Goal: Use online tool/utility: Utilize a website feature to perform a specific function

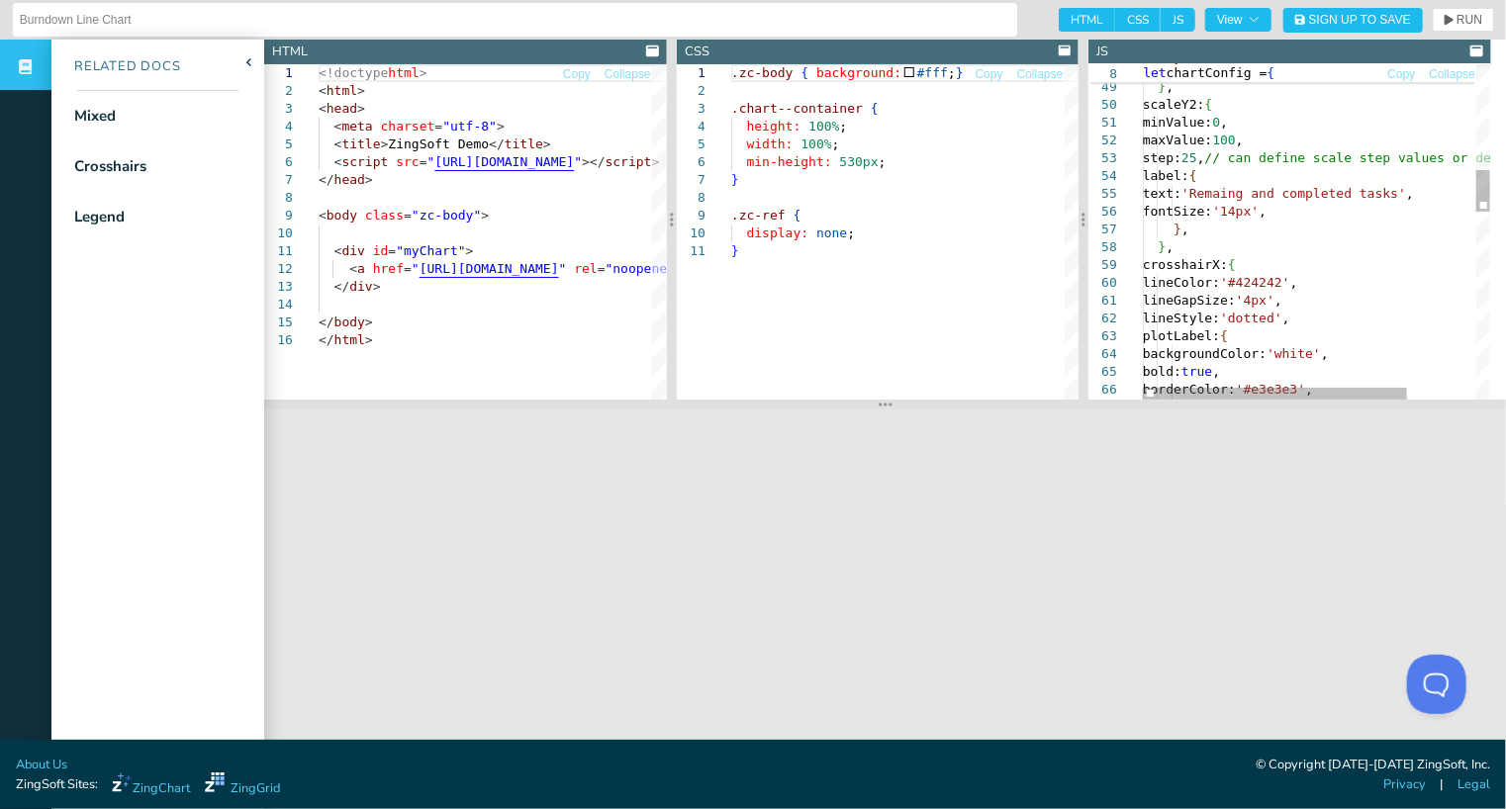
click at [1245, 124] on div "backgroundColor: 'white' , bold: true , borderColor: '#e3e3e3' , borderRadius: …" at bounding box center [1360, 558] width 437 height 2668
click at [1243, 125] on div "backgroundColor: 'white' , bold: true , borderColor: '#e3e3e3' , borderRadius: …" at bounding box center [1360, 558] width 437 height 2668
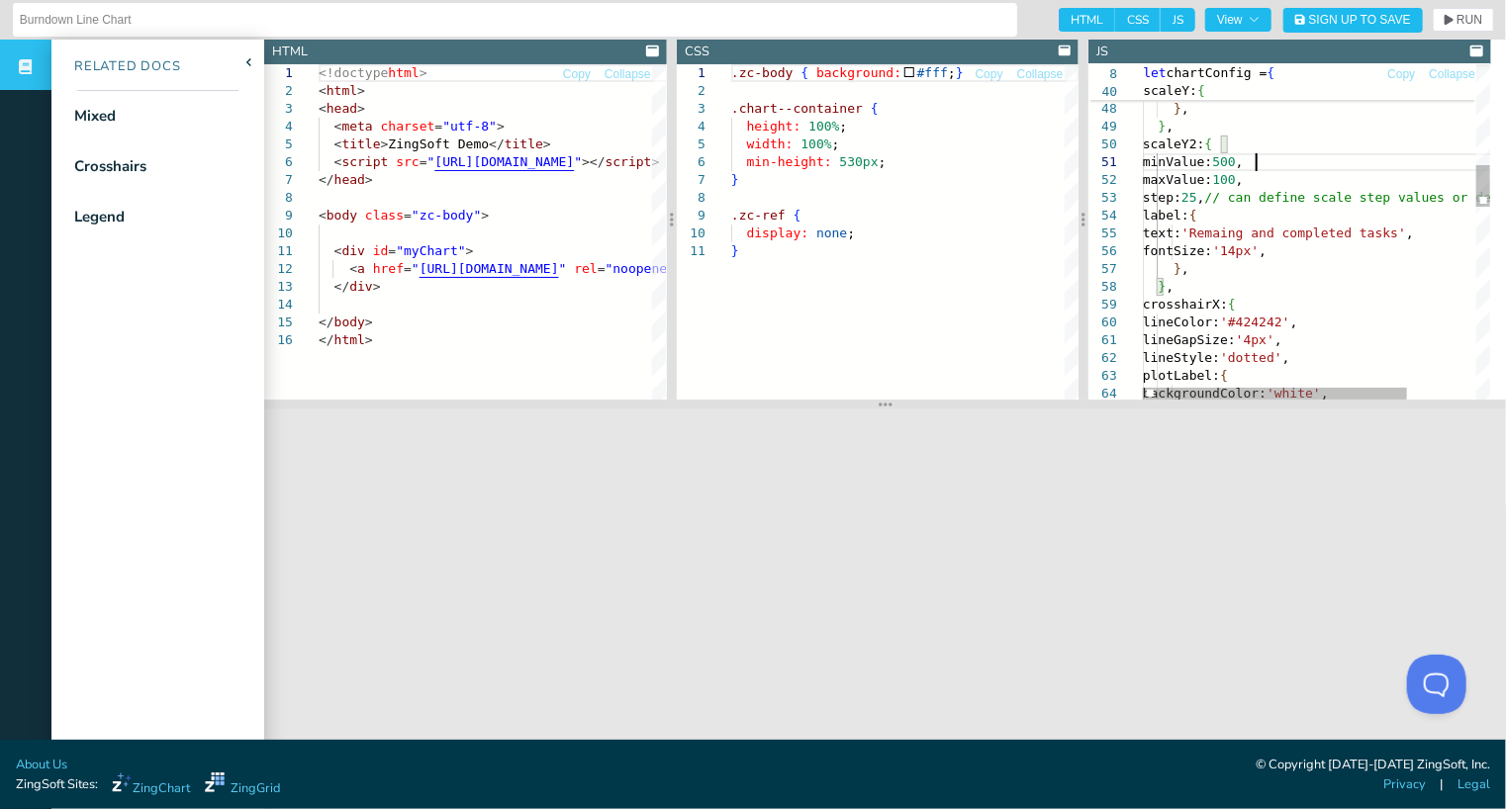
scroll to position [0, 112]
click at [1456, 17] on span "RUN" at bounding box center [1469, 20] width 26 height 12
click at [1252, 167] on div "backgroundColor: 'white' , lineStyle: 'dotted' , plotLabel: { crosshairX: { lin…" at bounding box center [1360, 597] width 437 height 2668
click at [1462, 16] on span "RUN" at bounding box center [1469, 20] width 26 height 12
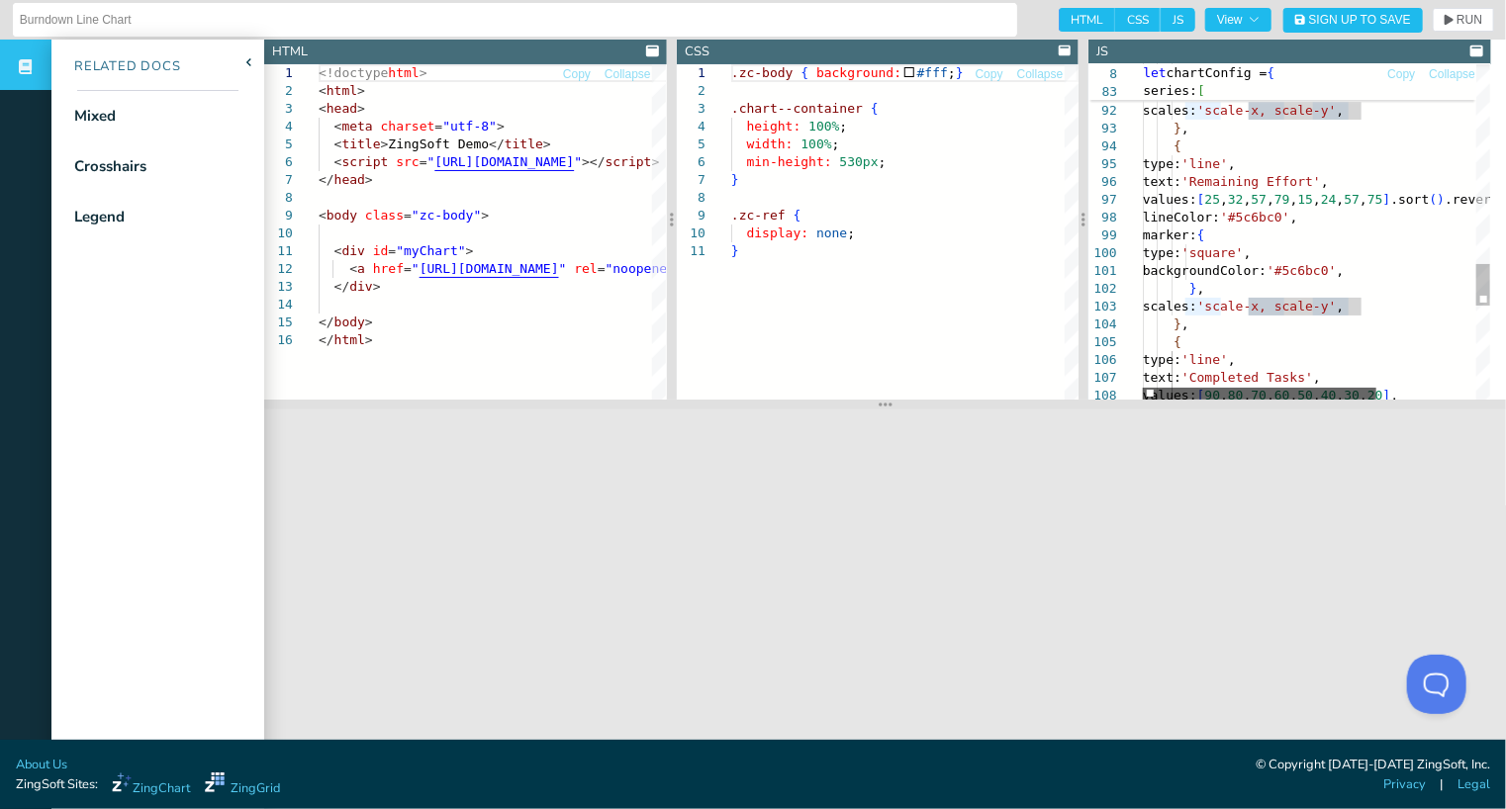
click at [1250, 400] on div at bounding box center [1258, 394] width 233 height 12
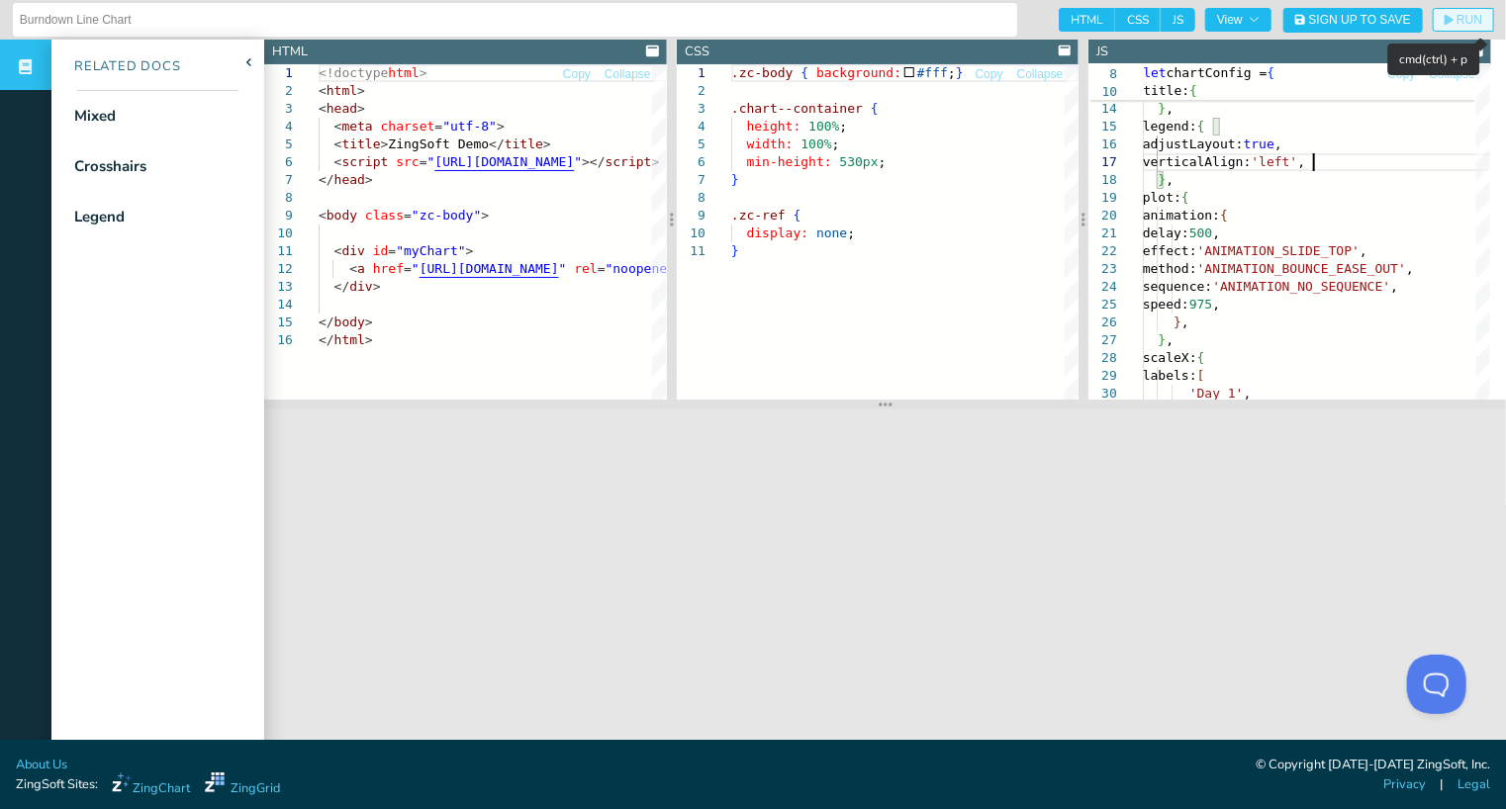
click at [1456, 14] on span "RUN" at bounding box center [1469, 20] width 26 height 12
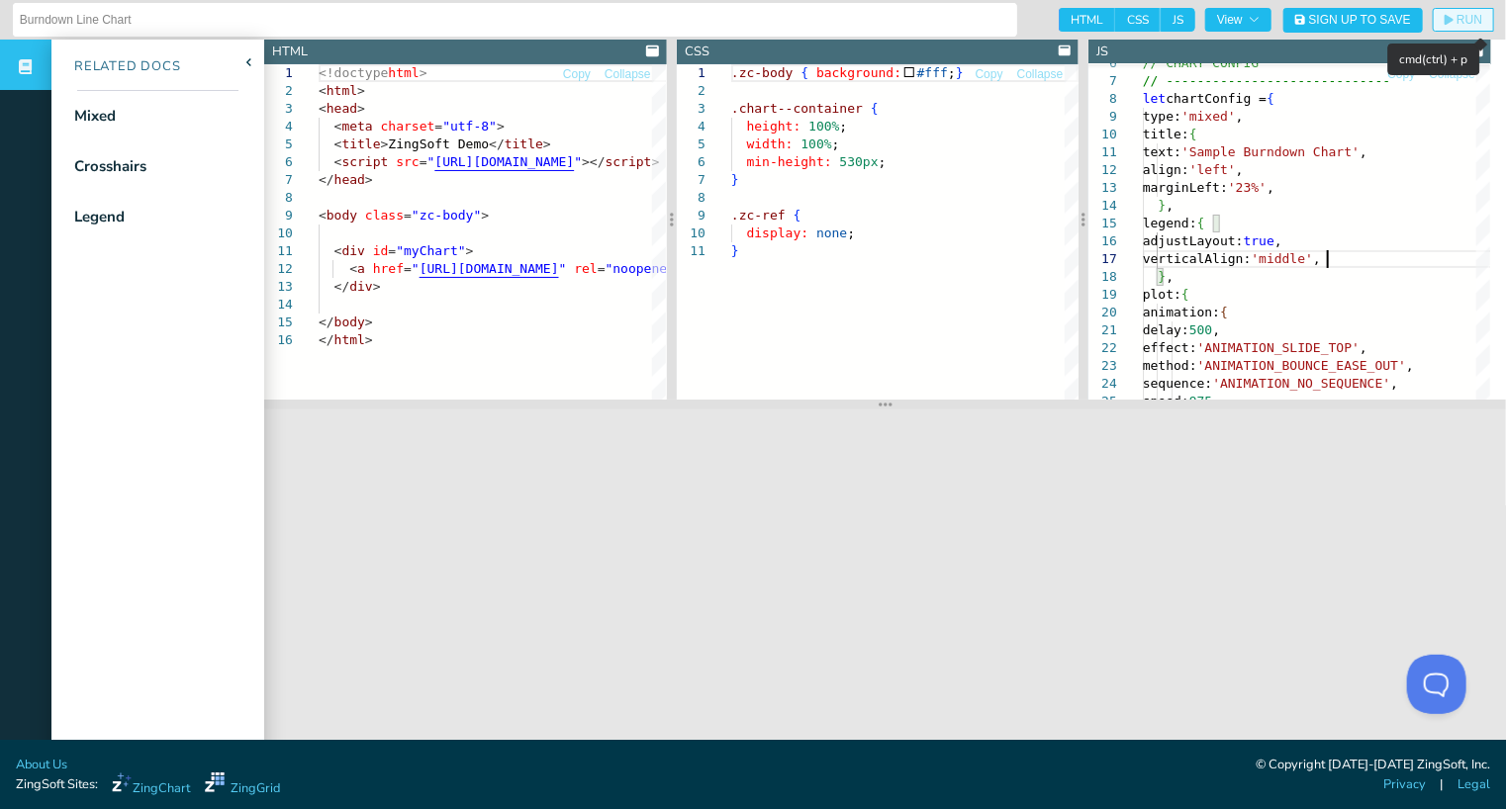
click at [1460, 17] on span "RUN" at bounding box center [1469, 20] width 26 height 12
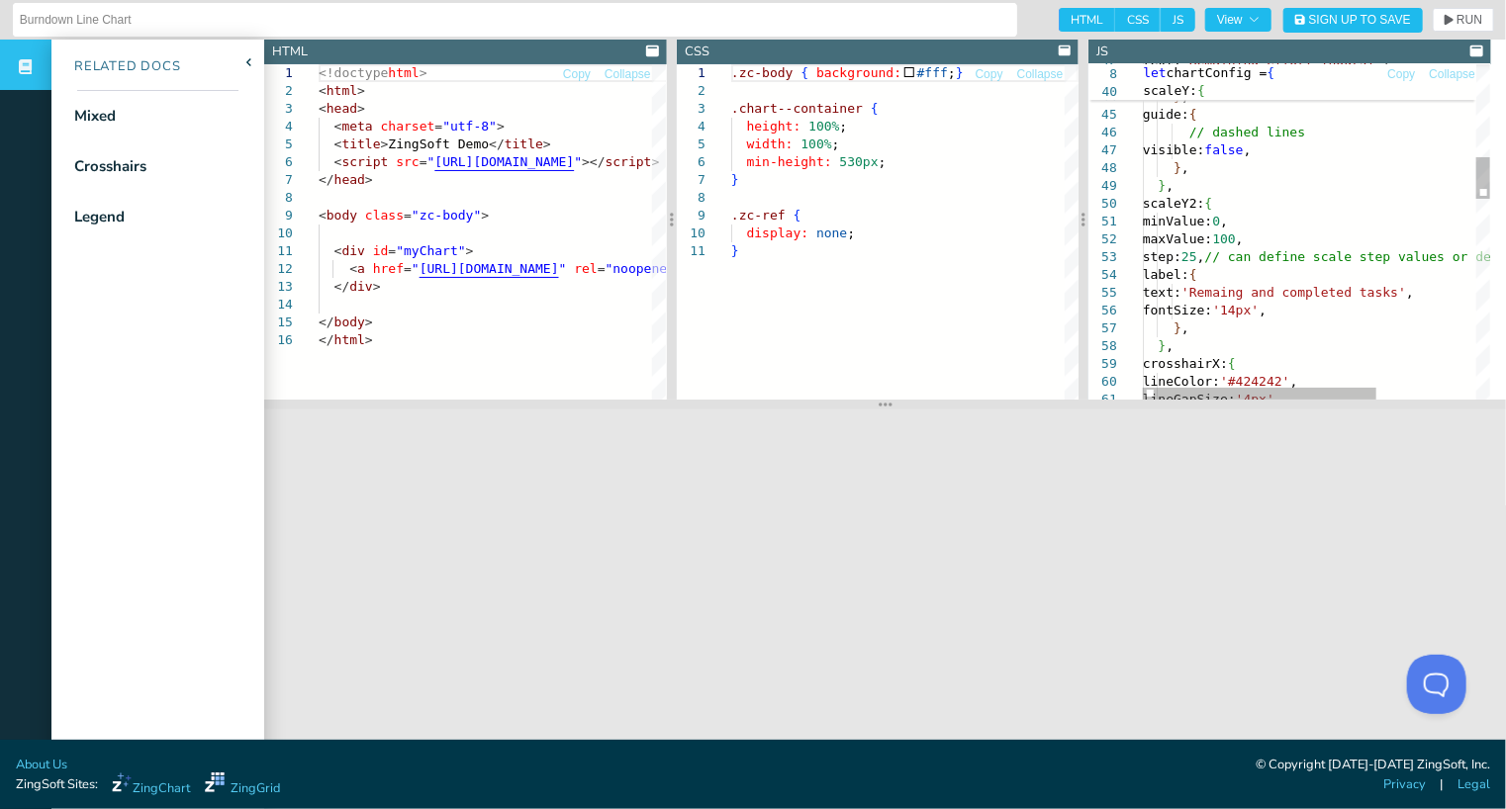
click at [1221, 258] on div "text: 'Remaining effort (hours)' , fontSize: '14px' , } , guide: { // dashed li…" at bounding box center [1389, 656] width 495 height 2668
click at [1465, 21] on span "RUN" at bounding box center [1469, 20] width 26 height 12
click at [1225, 196] on div "text: 'Remaining effort (hours)' , fontSize: '14px' , } , guide: { // dashed li…" at bounding box center [1389, 656] width 495 height 2668
click at [1456, 14] on span "RUN" at bounding box center [1469, 20] width 26 height 12
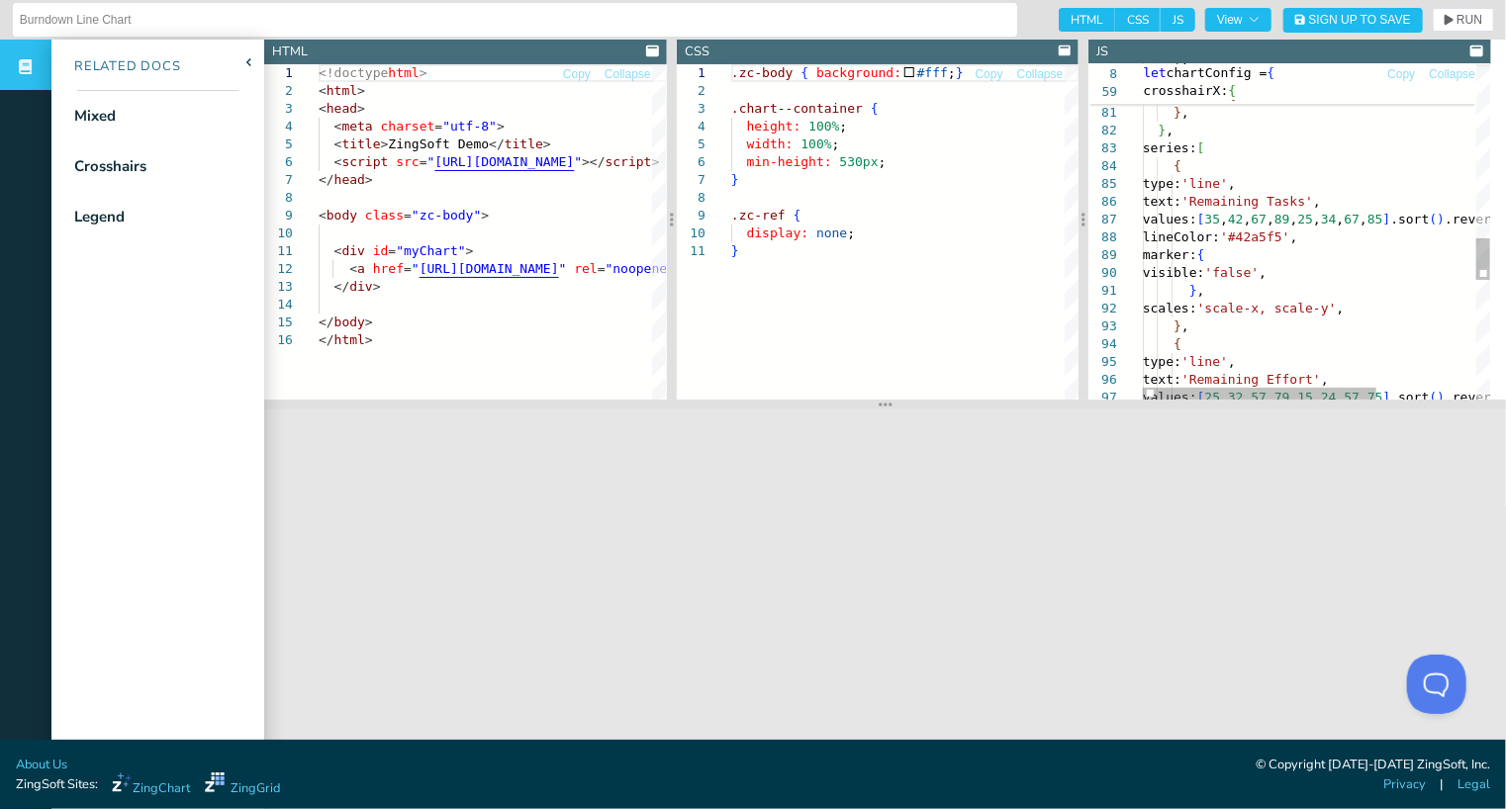
click at [1246, 309] on div "} , scaleLabel: { backgroundColor: '#424242' , } , } , series: [ { type: 'line'…" at bounding box center [1389, 13] width 495 height 2668
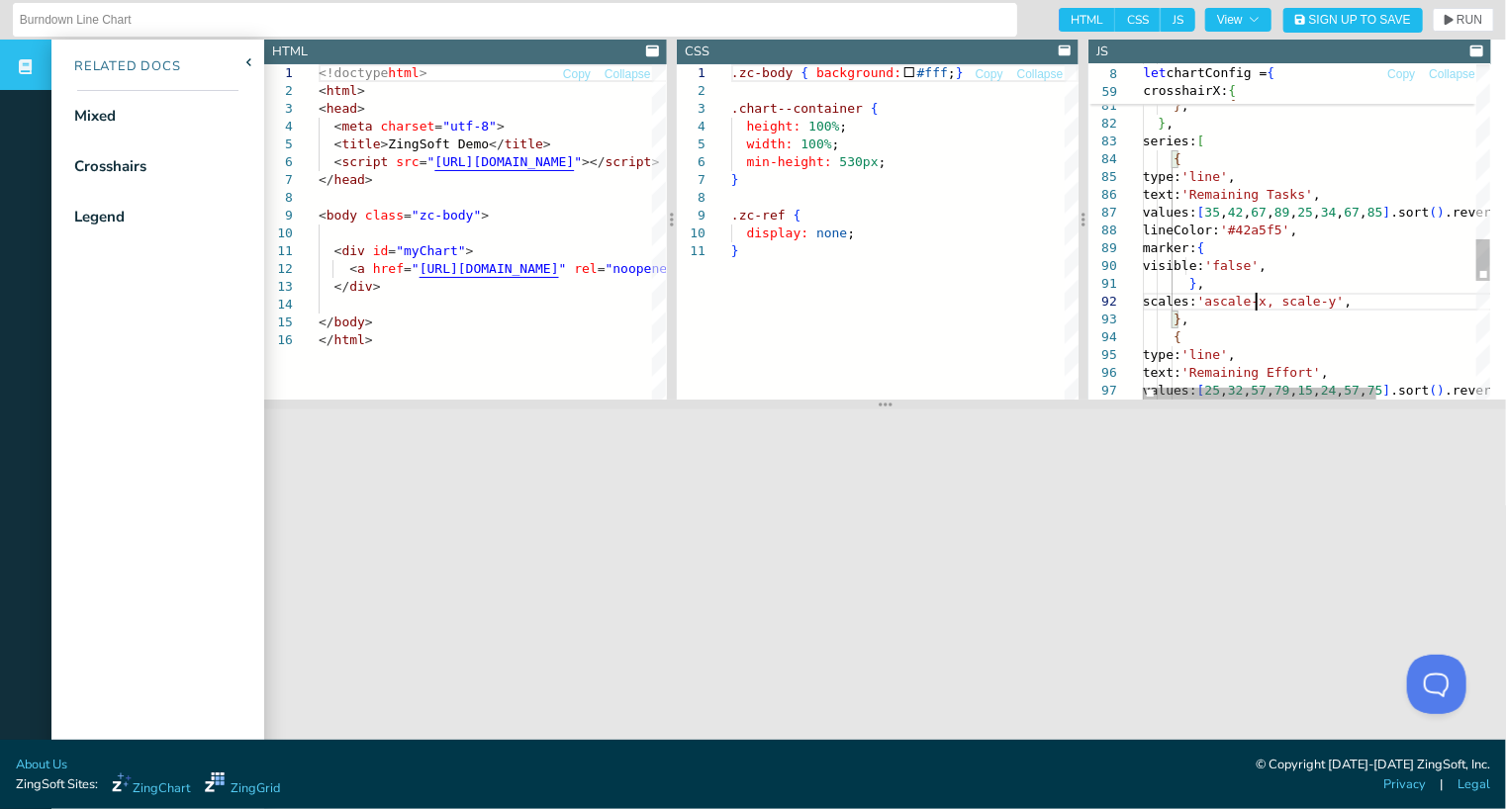
scroll to position [33, 112]
click at [1456, 19] on span "RUN" at bounding box center [1469, 20] width 26 height 12
click at [1252, 300] on div "scaleLabel: { backgroundColor: '#424242' , } , } , series: [ { type: 'line' , t…" at bounding box center [1389, 7] width 495 height 2668
type textarea "}, scales: 'scale-x, scale-y', }, { type: 'line', text: 'Remaining Effort', val…"
click at [1458, 25] on span "RUN" at bounding box center [1469, 20] width 26 height 12
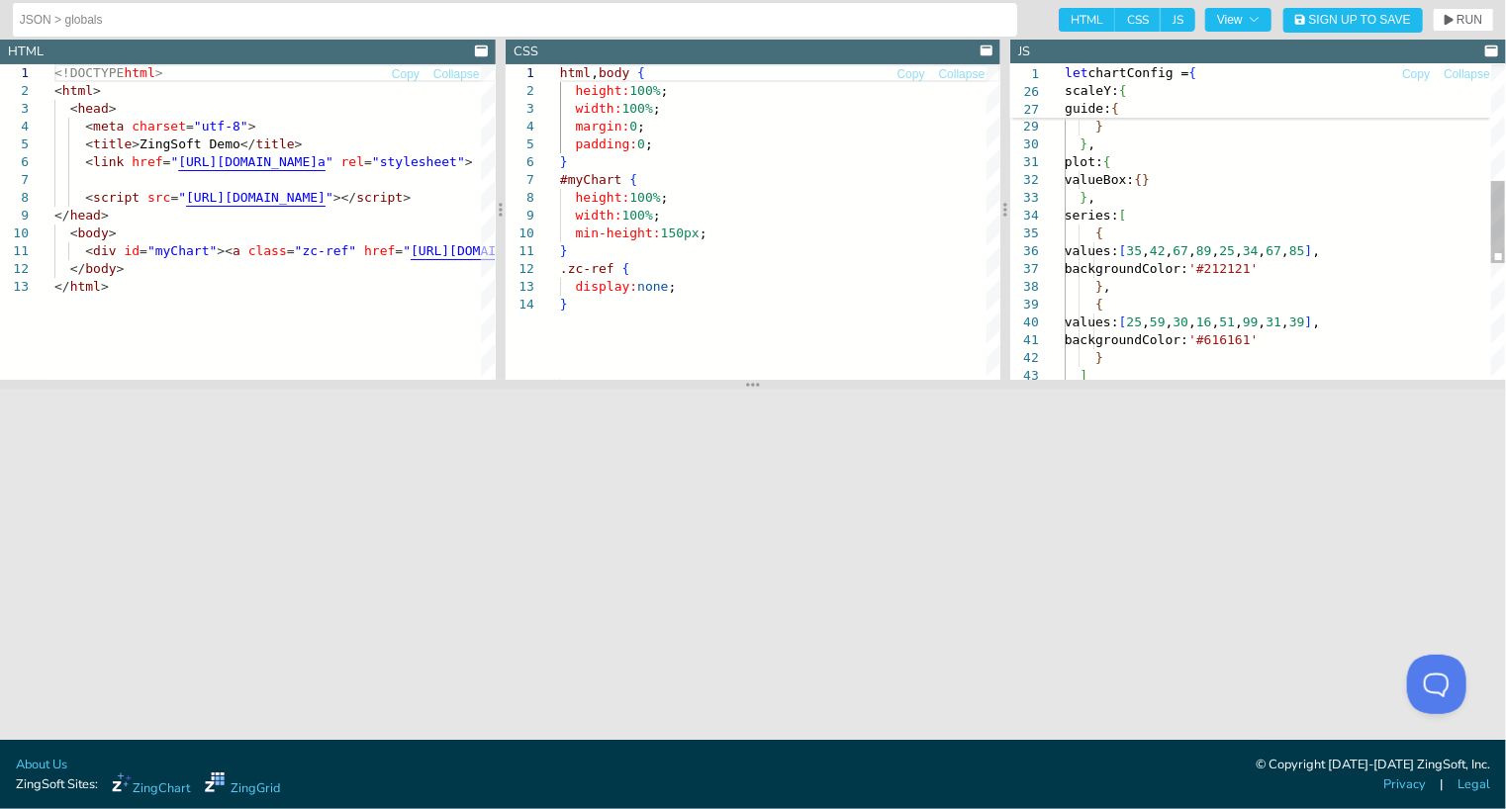
type textarea "plot: { valueBox: {} }, series: [ { values: [35,42,67,89,25,34,67,85], backgrou…"
click at [1225, 227] on div "scaleY: { guide: { visible: false } } , plot: { valueBox: { } } , series: [ { v…" at bounding box center [1284, 222] width 440 height 1206
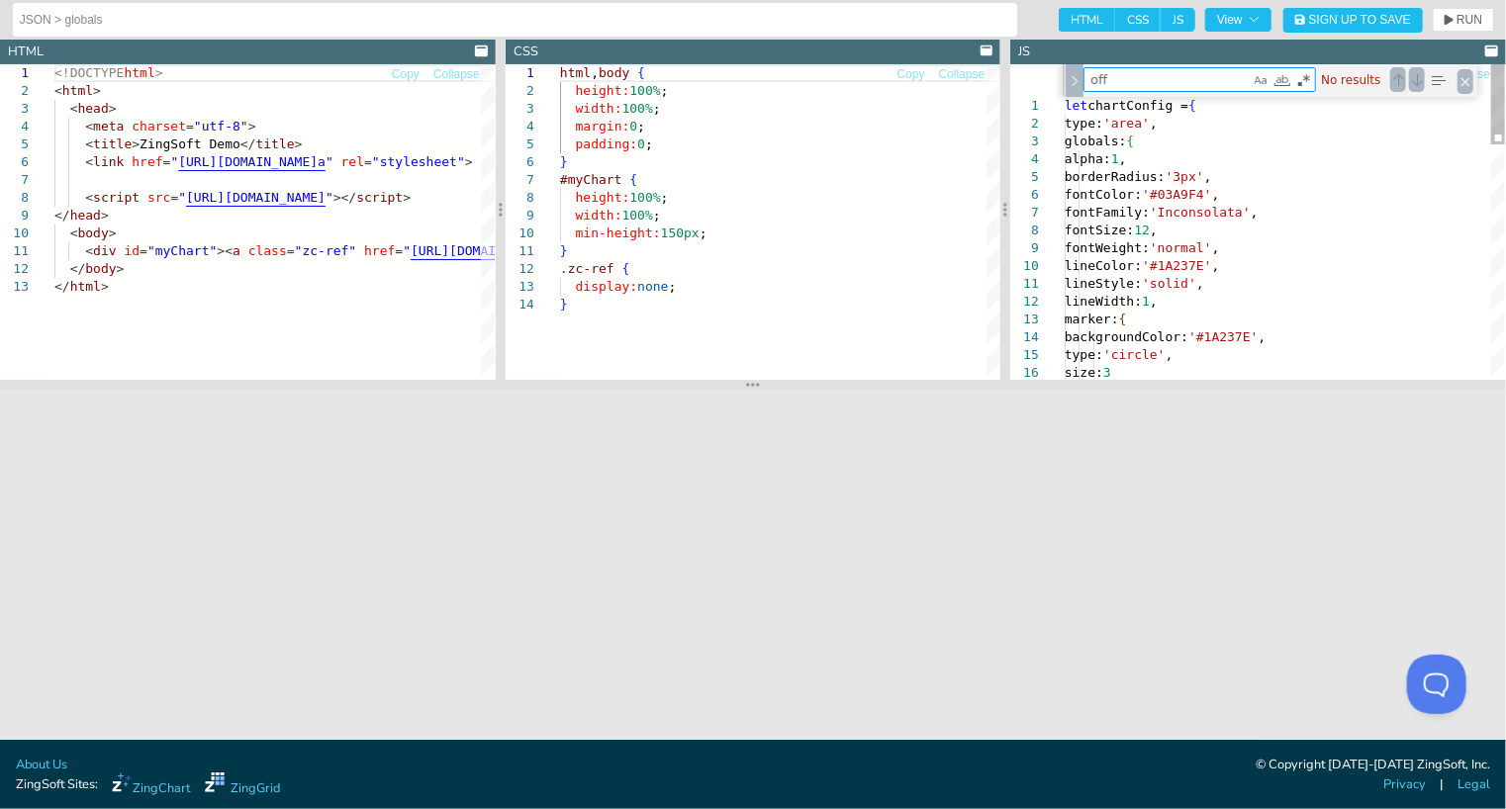
type textarea "off"
click at [1184, 223] on div "backgroundColor: '#1A237E' , type: 'circle' , size: 3 lineWidth: 1 , marker: { …" at bounding box center [1284, 683] width 440 height 1238
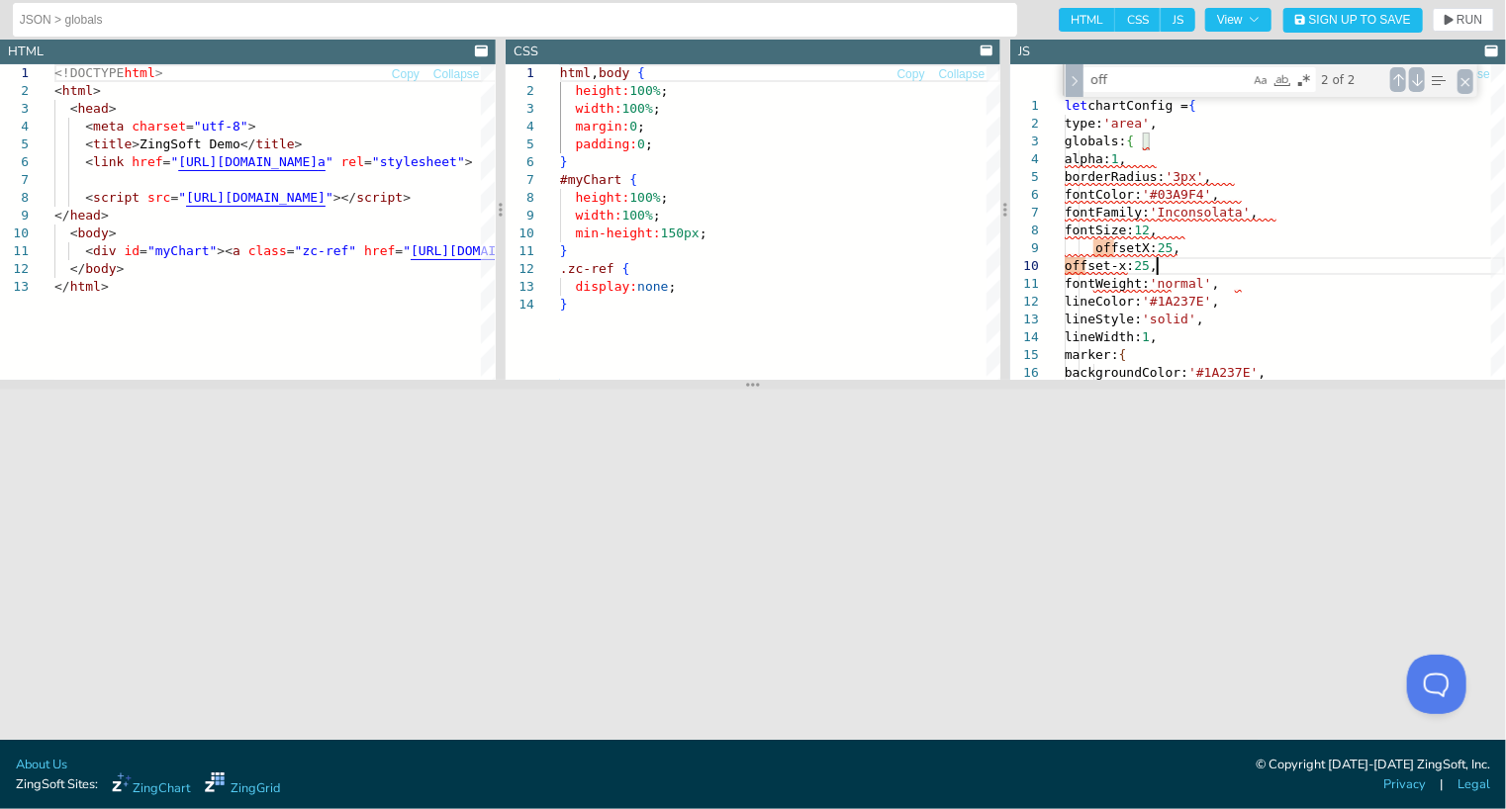
scroll to position [160, 90]
click at [1287, 251] on div "backgroundColor: '#1A237E' , lineWidth: 1 , marker: { fontWeight: 'normal' , li…" at bounding box center [1284, 701] width 440 height 1274
click at [1475, 21] on span "RUN" at bounding box center [1469, 20] width 26 height 12
drag, startPoint x: 1159, startPoint y: 264, endPoint x: 1059, endPoint y: 250, distance: 100.9
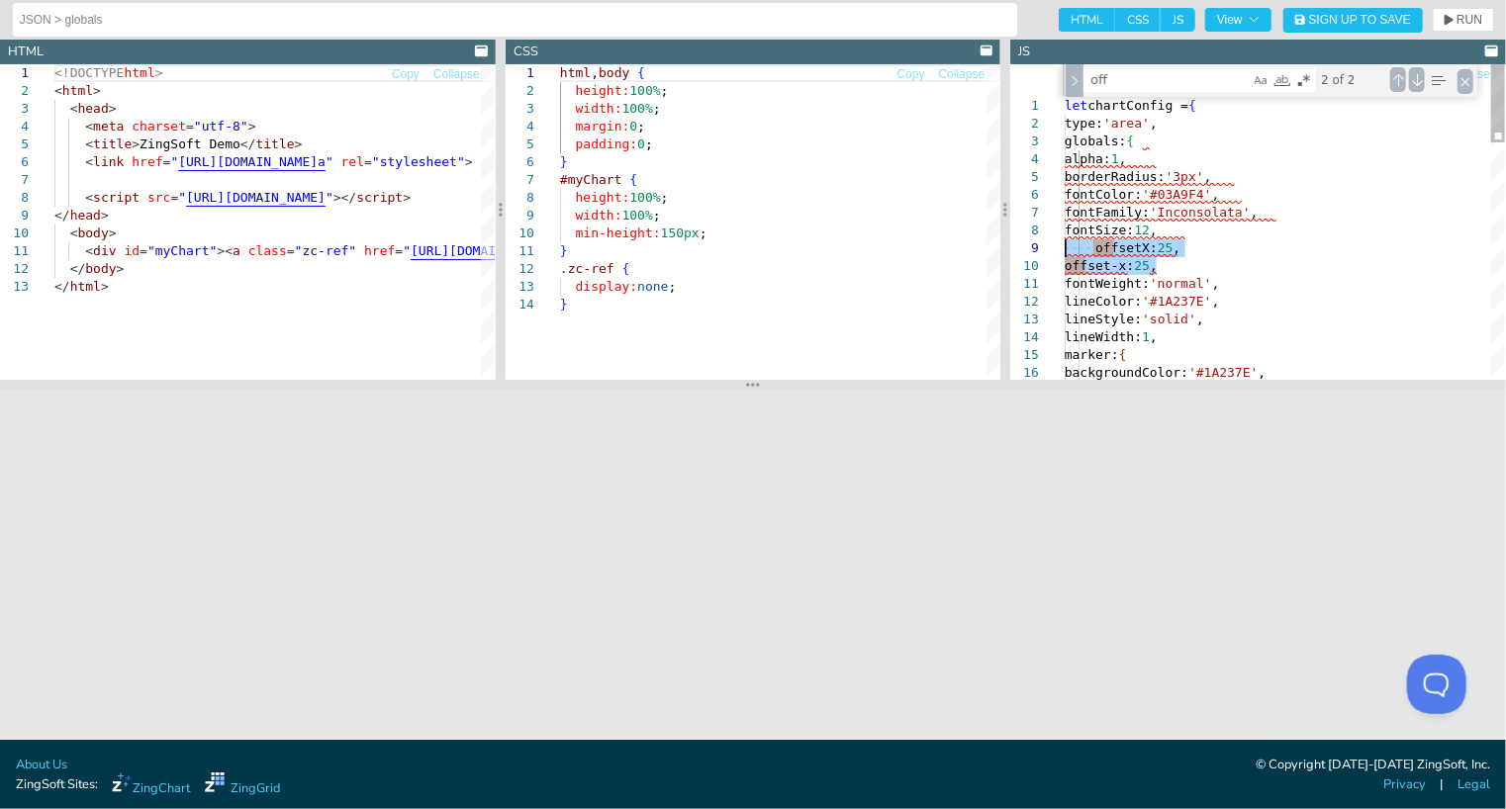
click at [1064, 250] on div "backgroundColor: '#1A237E' , lineWidth: 1 , marker: { fontWeight: 'normal' , li…" at bounding box center [1284, 701] width 440 height 1274
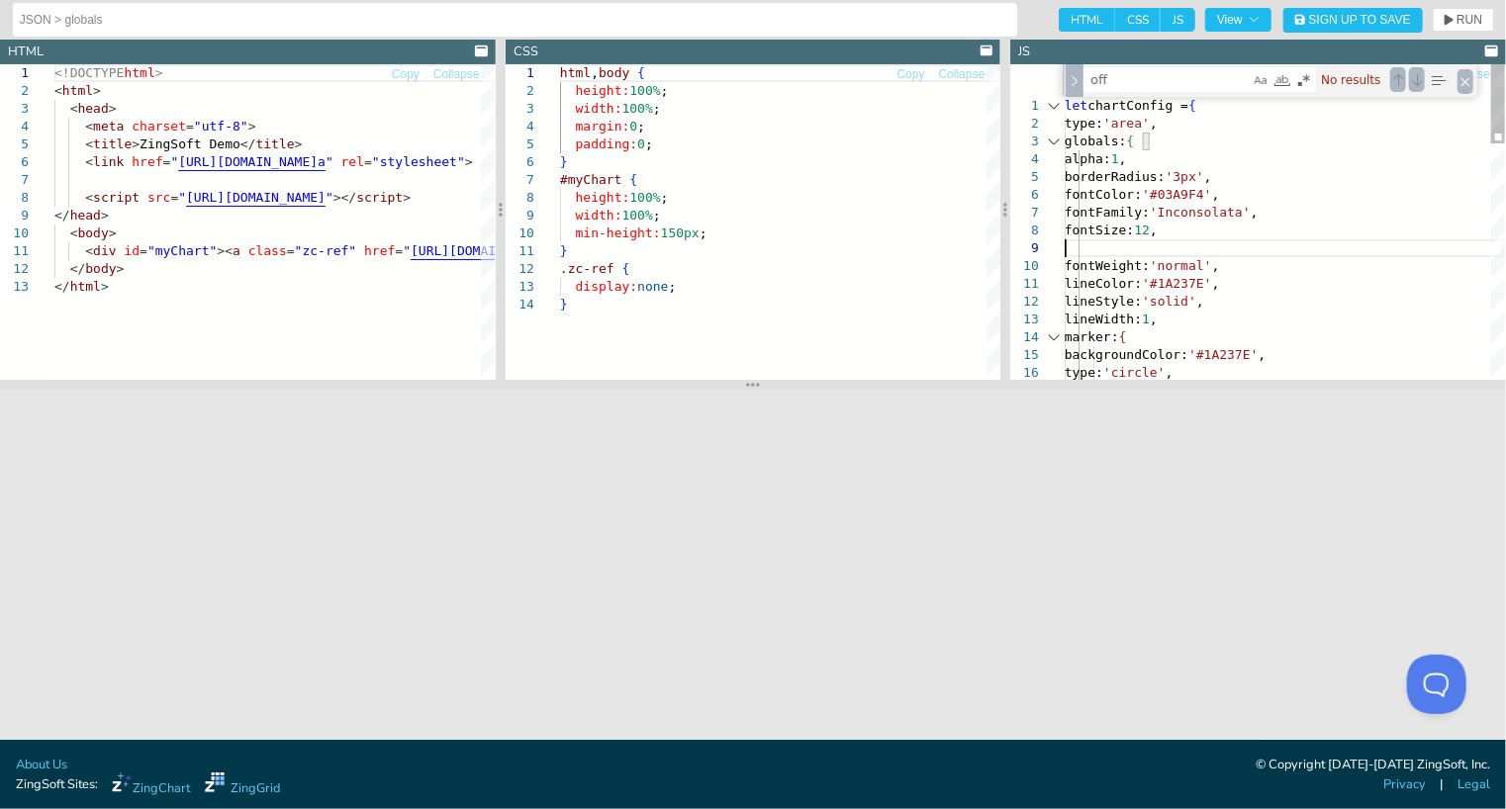
type textarea "let chartConfig = { type: 'area', globals: { alpha: 1, borderRadius: '3px', fon…"
click at [1150, 140] on div "backgroundColor: '#1A237E' , lineWidth: 1 , marker: { lineColor: '#1A237E' , li…" at bounding box center [1284, 683] width 440 height 1238
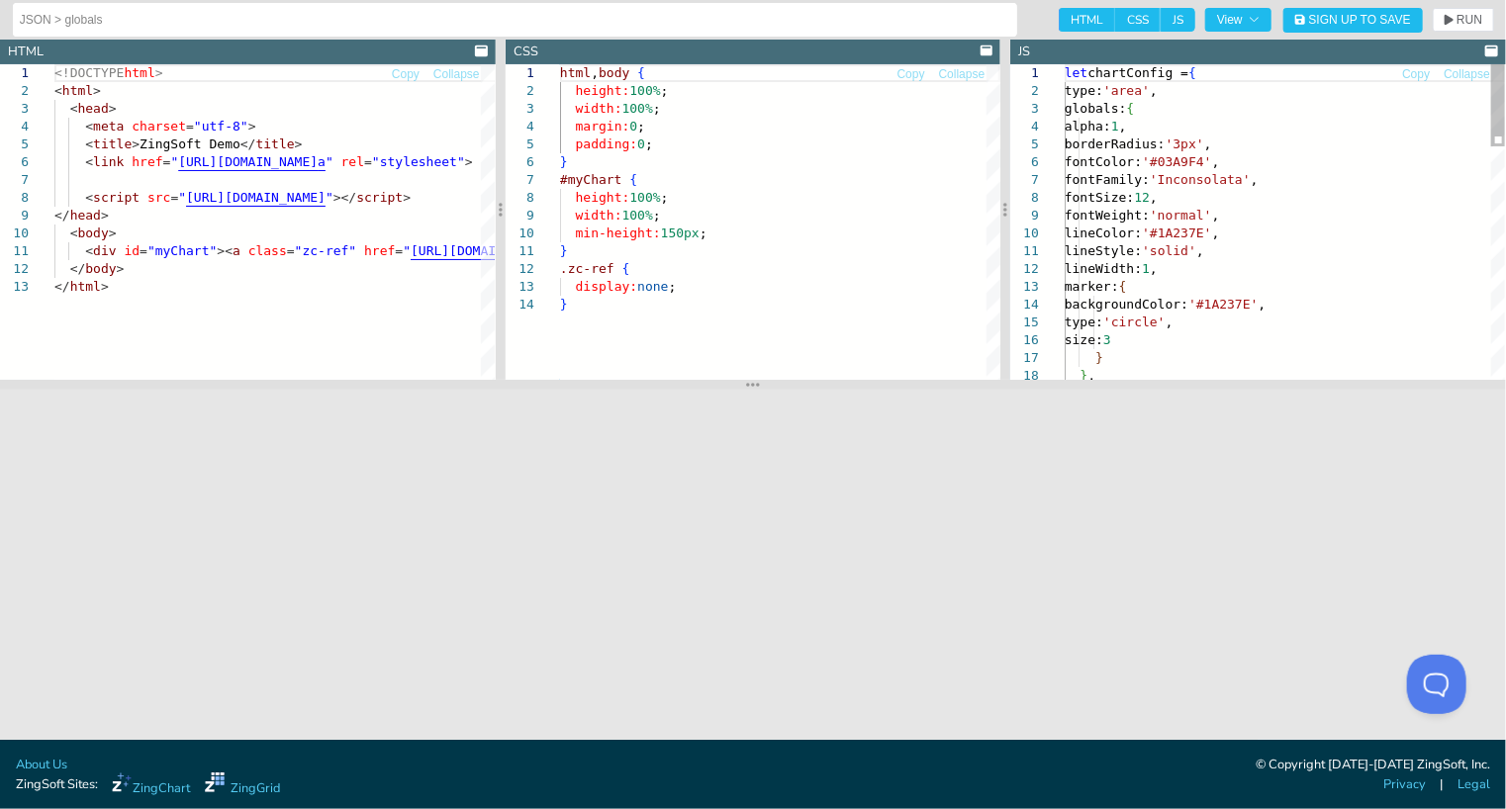
click at [1193, 269] on div "} } , backgroundColor: '#1A237E' , type: 'circle' , size: 3 lineWidth: 1 , mark…" at bounding box center [1284, 667] width 440 height 1206
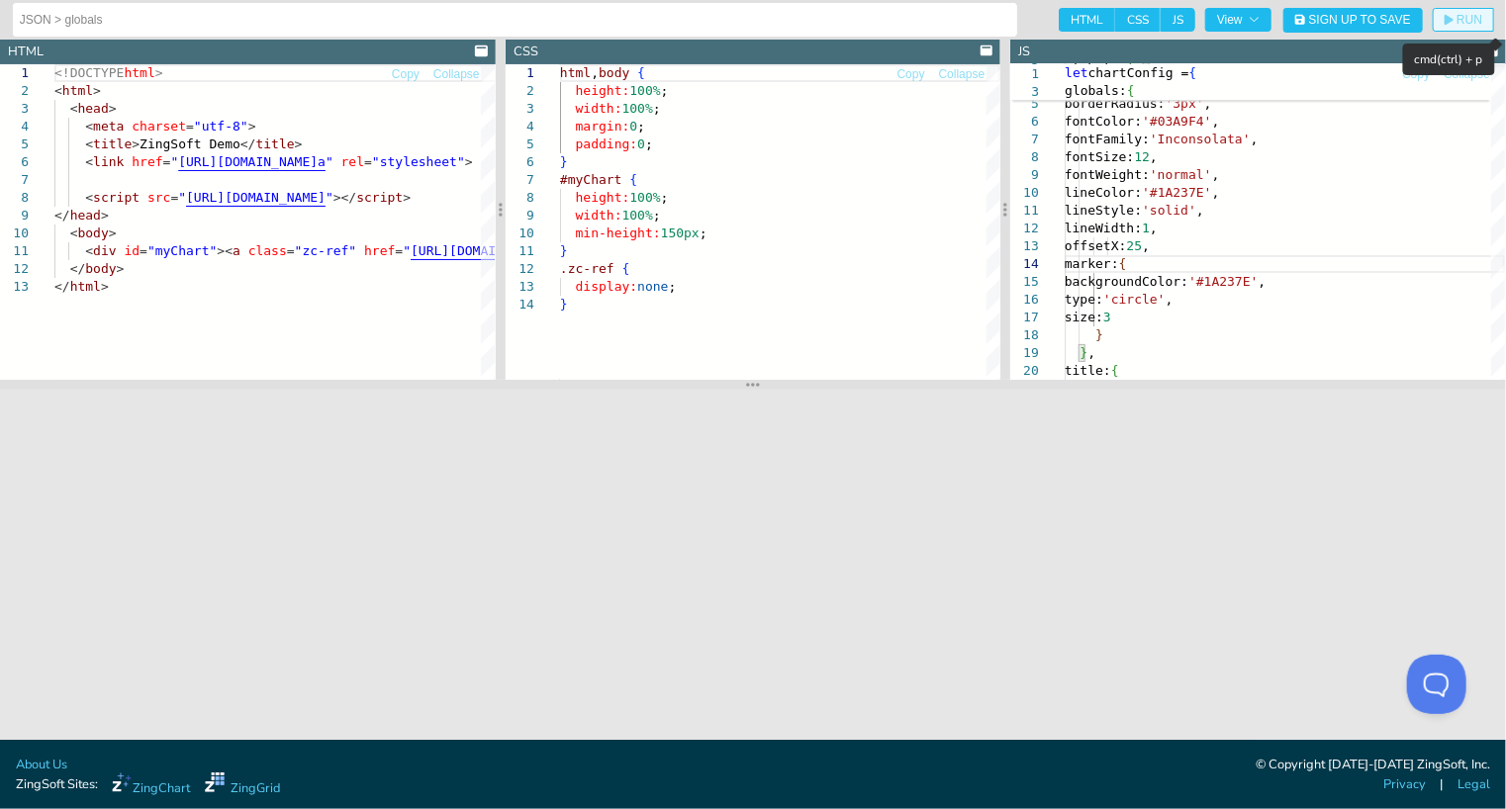
click at [1465, 21] on span "RUN" at bounding box center [1469, 20] width 26 height 12
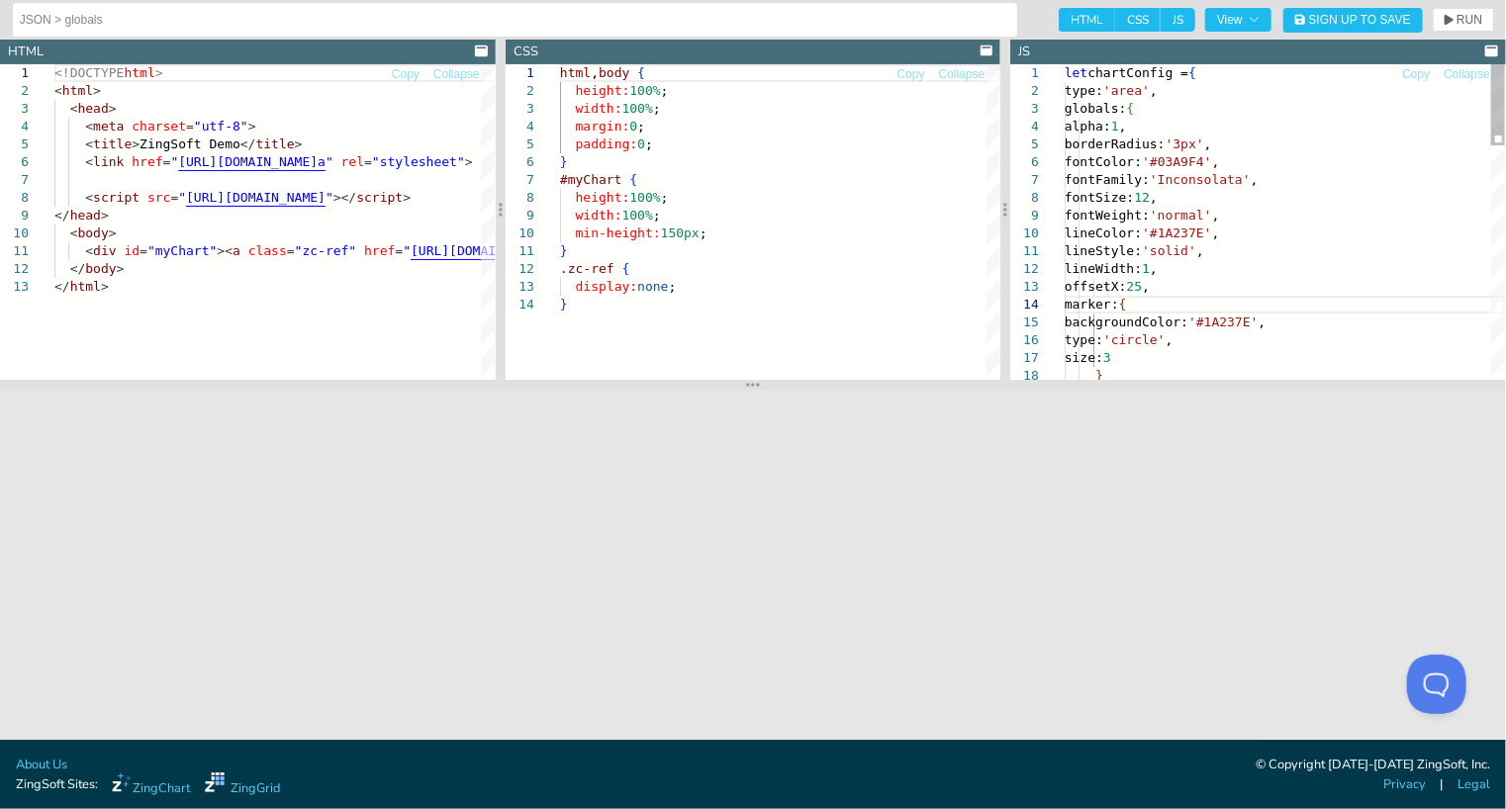
click at [1117, 290] on div "backgroundColor: '#1A237E' , type: 'circle' , size: 3 lineWidth: 1 , fontWeight…" at bounding box center [1284, 676] width 440 height 1224
click at [1169, 280] on div "backgroundColor: '#1A237E' , type: 'circle' , size: 3 lineWidth: 1 , fontWeight…" at bounding box center [1284, 671] width 440 height 1224
click at [1474, 27] on button "RUN" at bounding box center [1462, 20] width 61 height 24
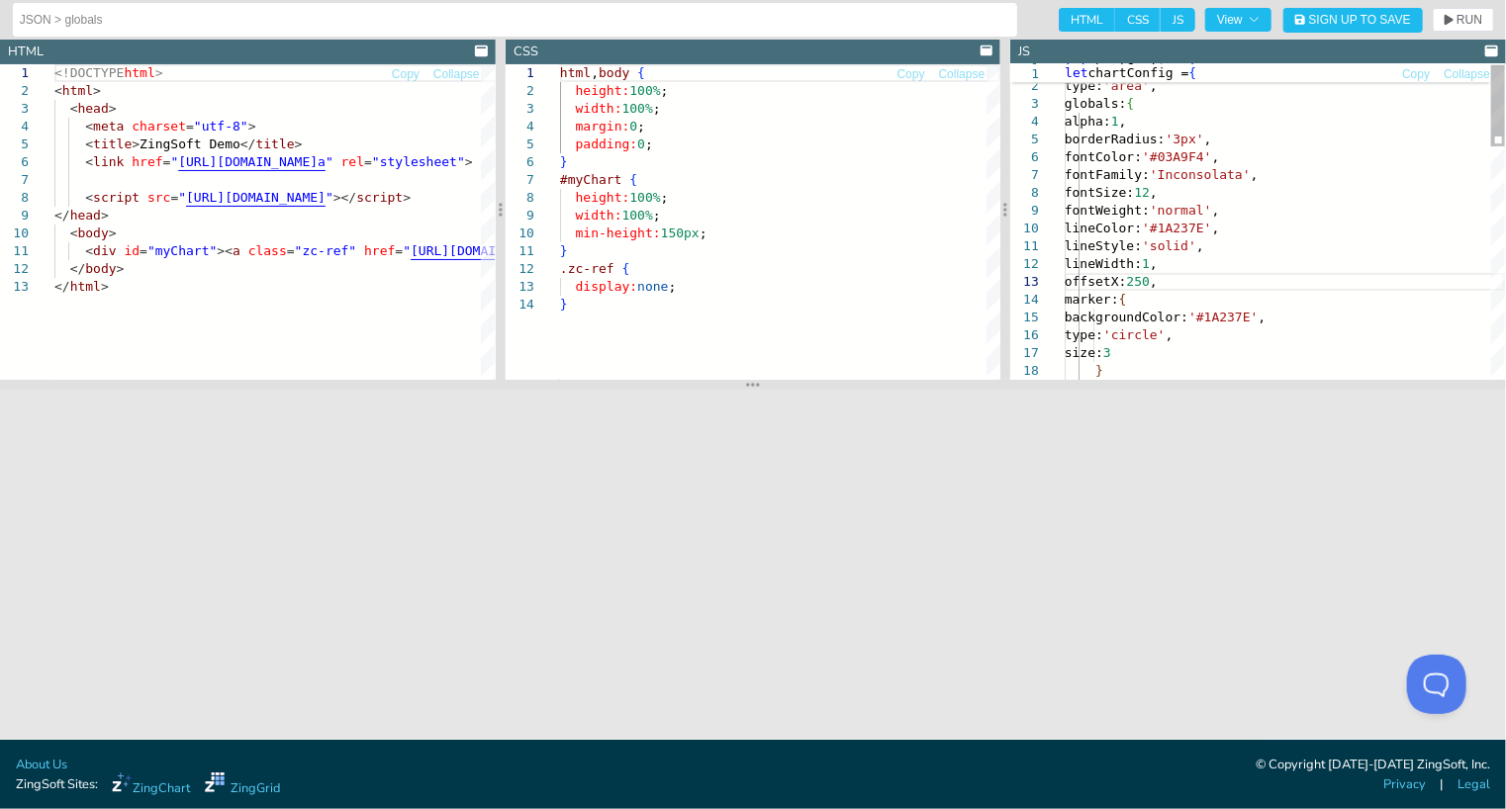
click at [1086, 284] on div "backgroundColor: '#1A237E' , type: 'circle' , size: 3 lineWidth: 1 , fontWeight…" at bounding box center [1284, 671] width 440 height 1224
type textarea "lineStyle: 'solid', lineWidth: 1, marker: { backgroundColor: '#1A237E', type: '…"
click at [1475, 25] on span "RUN" at bounding box center [1469, 20] width 26 height 12
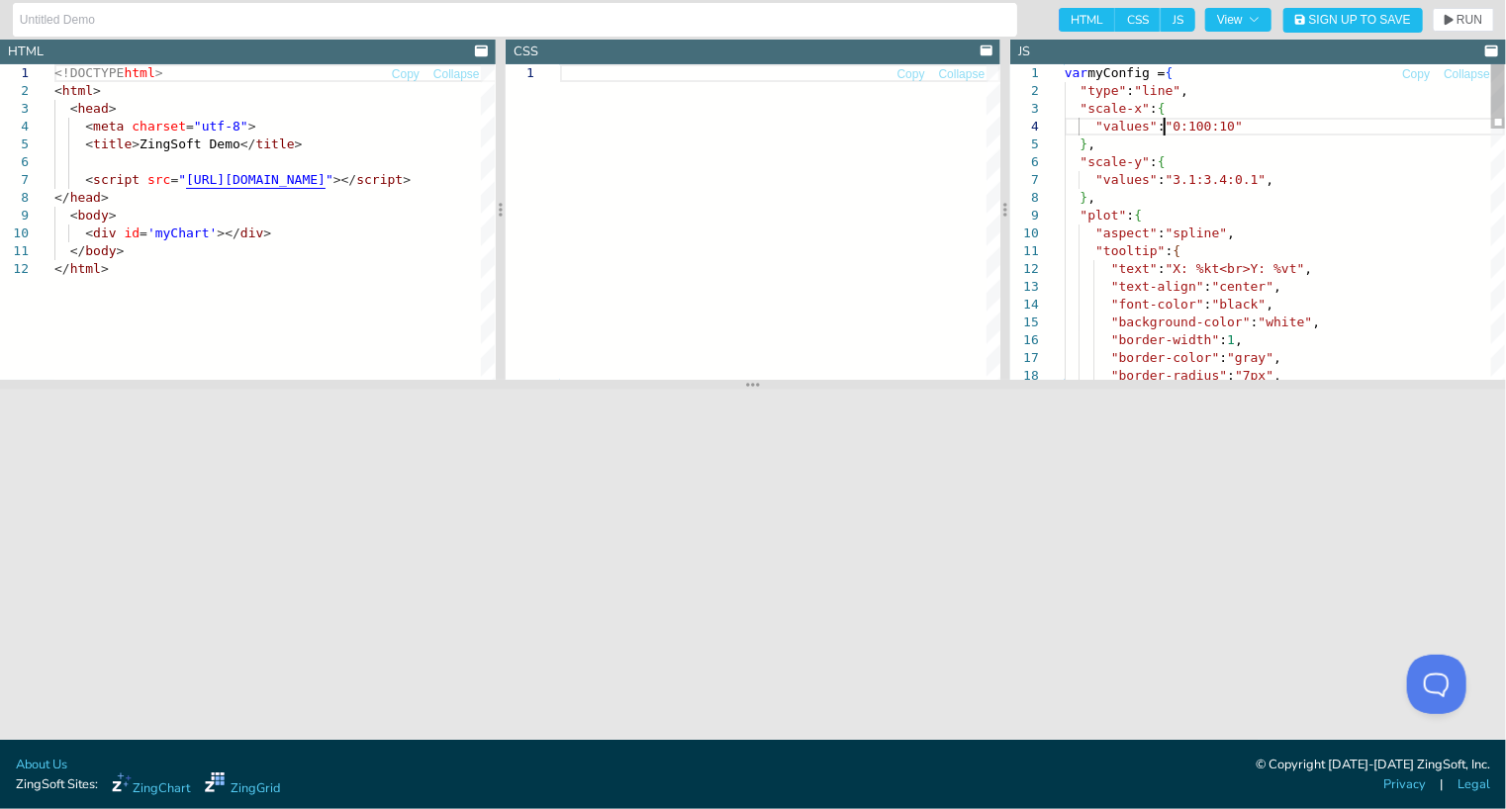
click at [1460, 24] on span "RUN" at bounding box center [1469, 20] width 26 height 12
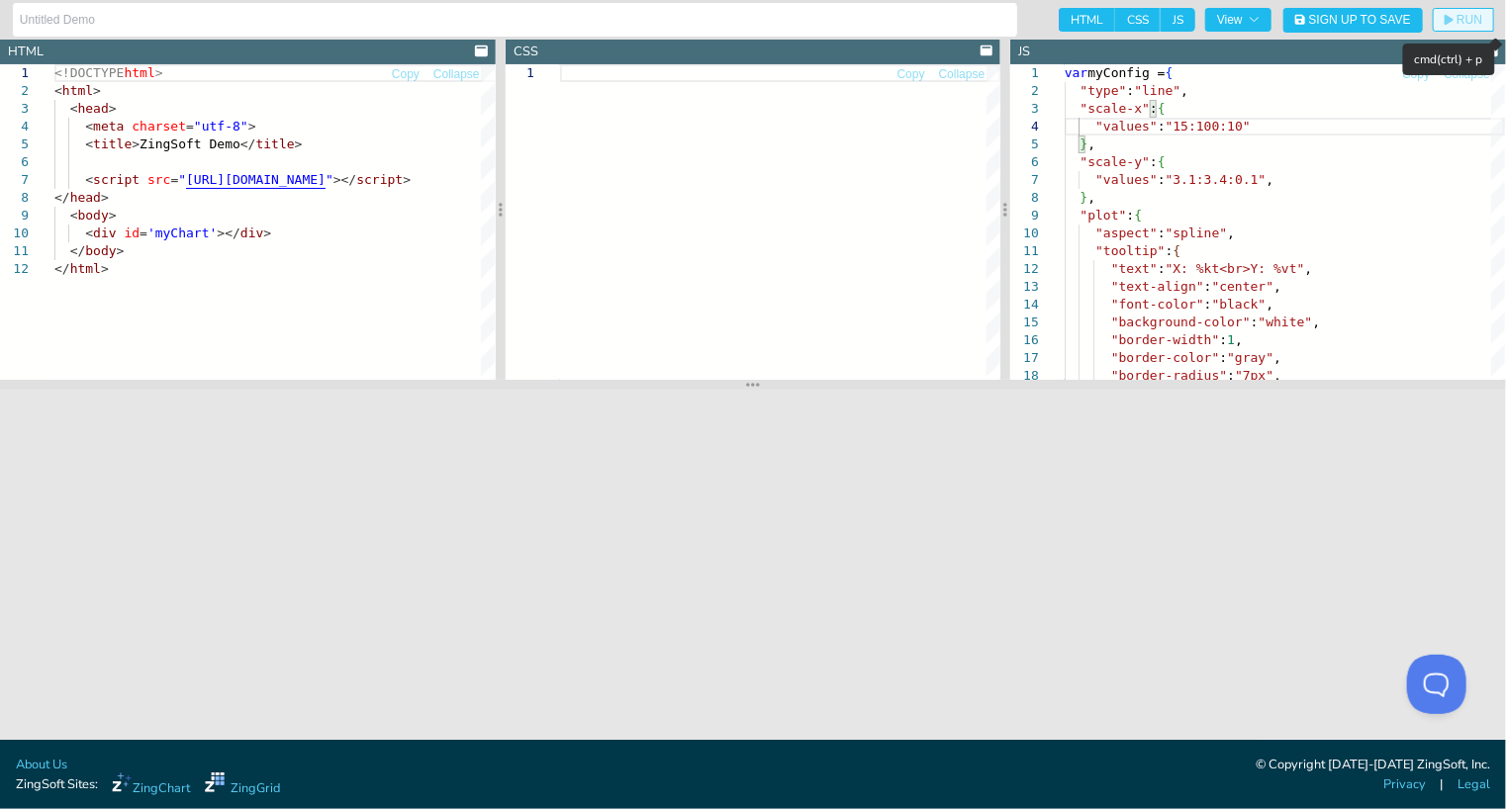
click at [1467, 21] on span "RUN" at bounding box center [1469, 20] width 26 height 12
click at [1440, 20] on button "RUN" at bounding box center [1462, 20] width 61 height 24
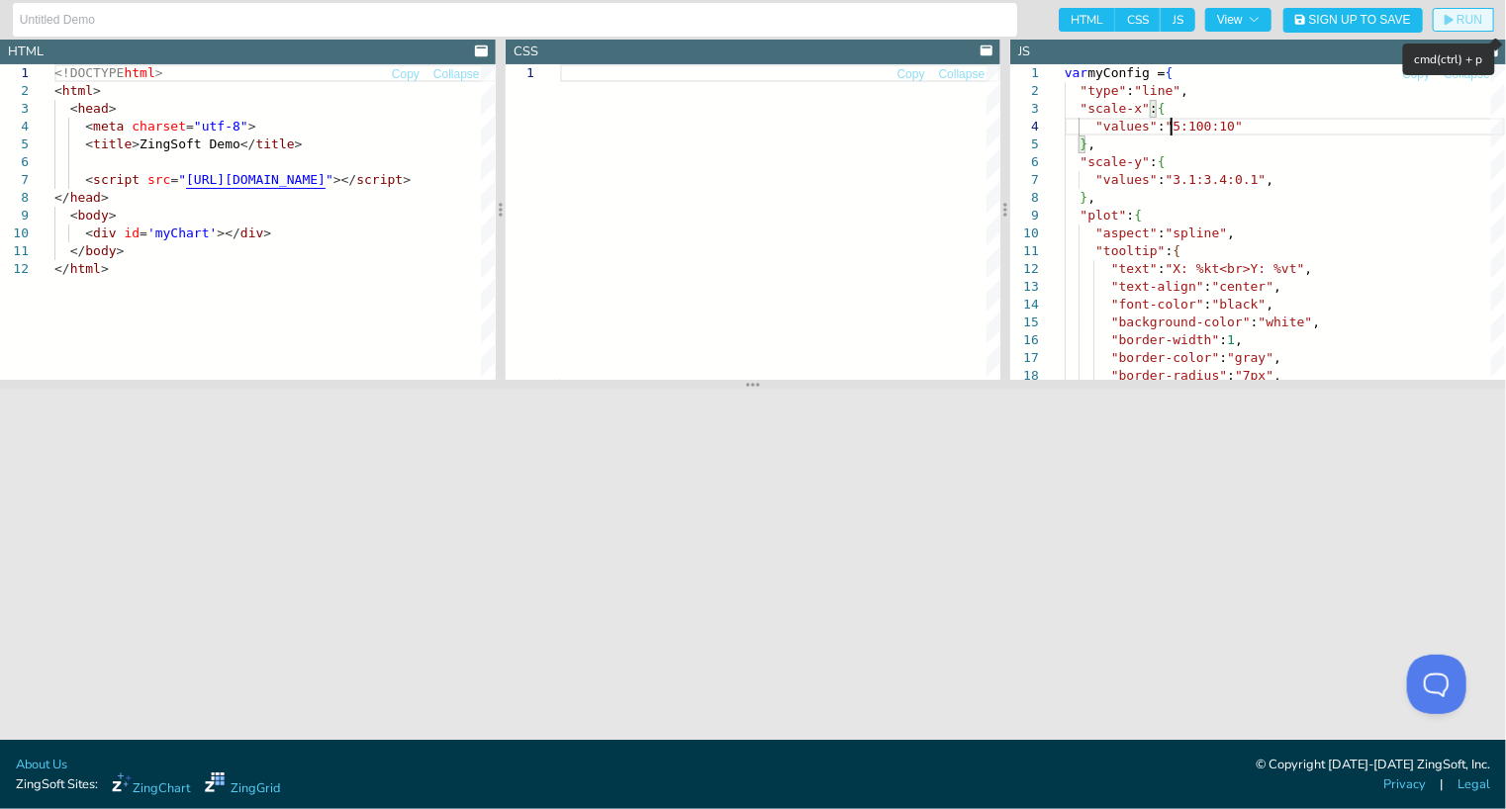
type textarea "var myConfig = { "type":"line", "scale-x":{ "values":"5:100:10" }, "scale-y":{ …"
click at [1452, 20] on span "RUN" at bounding box center [1463, 20] width 38 height 12
drag, startPoint x: 1089, startPoint y: 144, endPoint x: 1046, endPoint y: 111, distance: 55.0
